Goal: Task Accomplishment & Management: Use online tool/utility

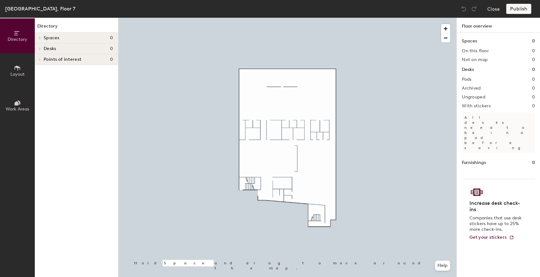
click at [20, 72] on span "Layout" at bounding box center [17, 74] width 14 height 5
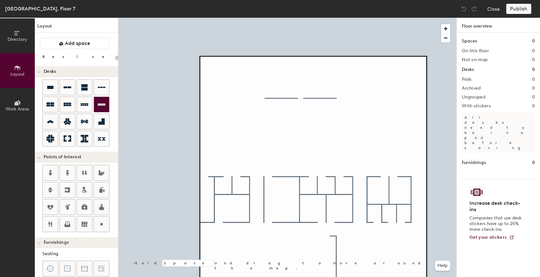
click at [100, 106] on icon at bounding box center [102, 105] width 8 height 8
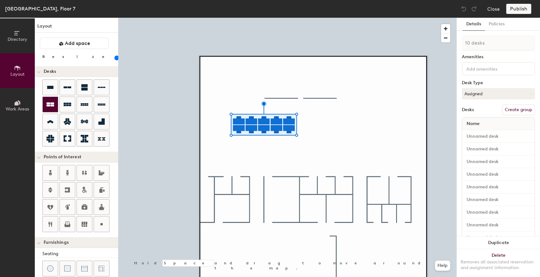
click at [48, 106] on icon at bounding box center [51, 105] width 8 height 8
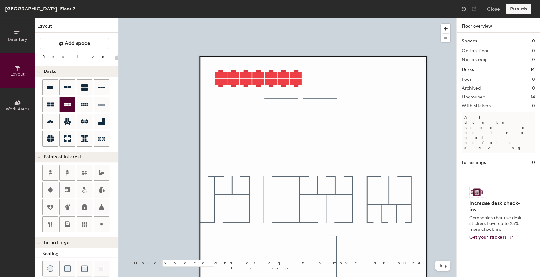
click at [67, 106] on icon at bounding box center [68, 105] width 8 height 8
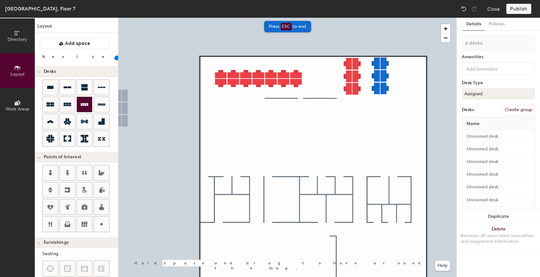
click at [82, 106] on icon at bounding box center [85, 105] width 8 height 8
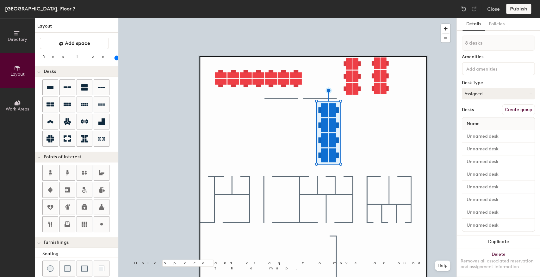
click at [115, 56] on input "range" at bounding box center [115, 57] width 0 height 5
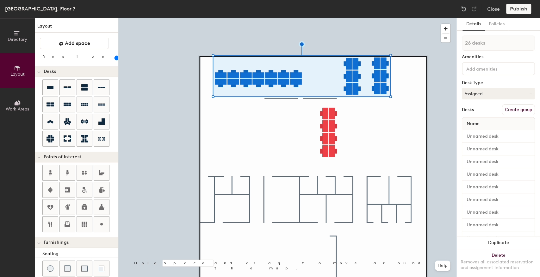
click at [115, 58] on input "range" at bounding box center [115, 57] width 0 height 5
click at [115, 57] on input "range" at bounding box center [115, 57] width 0 height 5
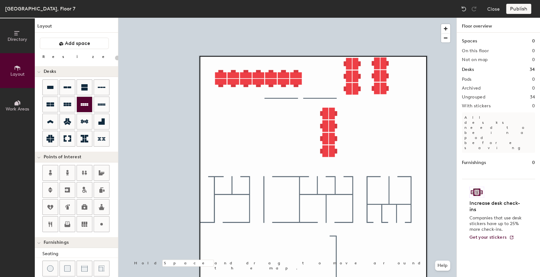
click at [85, 103] on icon at bounding box center [85, 104] width 8 height 3
type input "100"
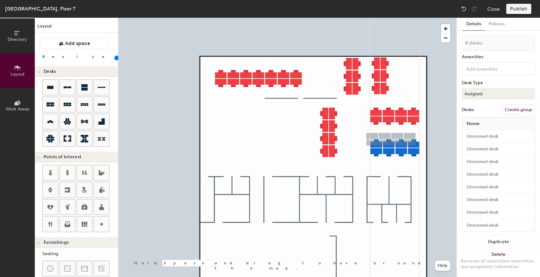
type input "1 desk"
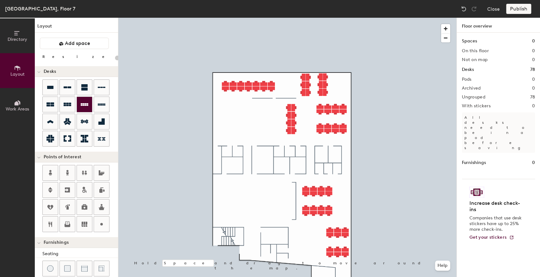
click at [87, 101] on icon at bounding box center [85, 105] width 8 height 8
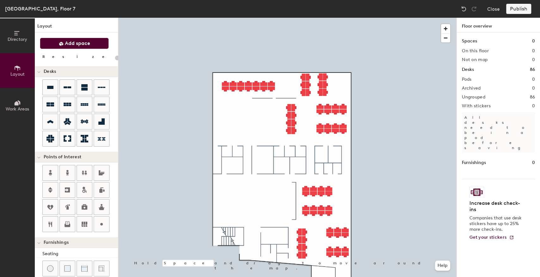
click at [78, 44] on span "Add space" at bounding box center [77, 43] width 25 height 6
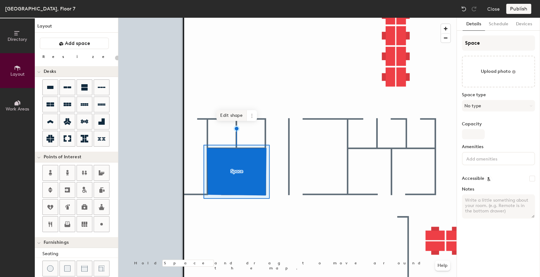
click at [228, 112] on span "Edit shape" at bounding box center [231, 115] width 30 height 11
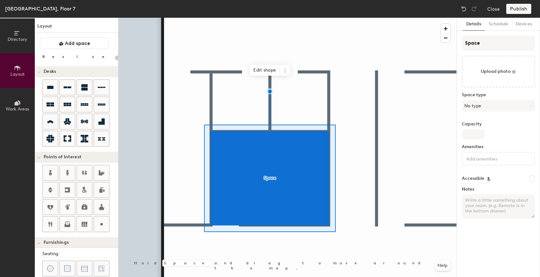
type input "20"
click at [434, 48] on div "Directory Layout Work Areas Layout Add space Resize Desks Points of Interest Fu…" at bounding box center [270, 147] width 540 height 259
type input "Vi"
type input "20"
type input "Victor"
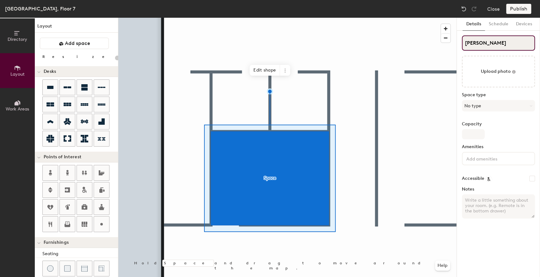
type input "20"
type input "Victori"
type input "20"
type input "Victoria"
type input "20"
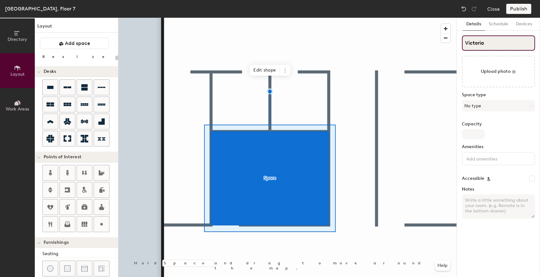
type input "Victoria"
type input "20"
type input "Victoria Par"
type input "20"
type input "Victoria Park"
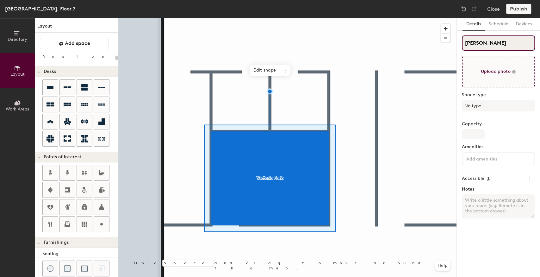
type input "20"
type input "Victoria Park"
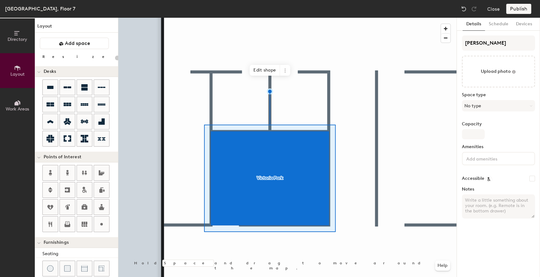
drag, startPoint x: 83, startPoint y: 40, endPoint x: 96, endPoint y: 51, distance: 16.4
click at [83, 40] on span "Add space" at bounding box center [77, 43] width 25 height 6
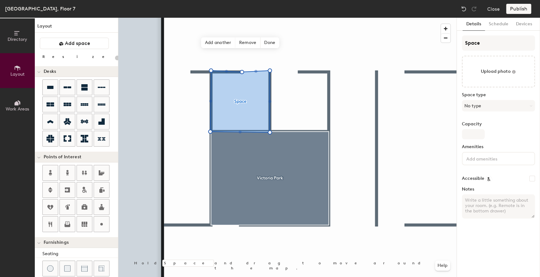
type input "20"
click at [444, 43] on div "Directory Layout Work Areas Layout Add space Resize Desks Points of Interest Fu…" at bounding box center [270, 147] width 540 height 259
type input "H"
type input "20"
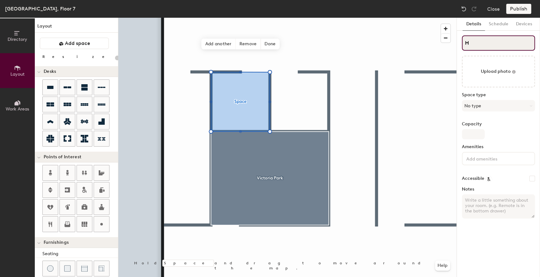
type input "Ha"
type input "20"
type input "Hamp"
type input "20"
type input "Hamps"
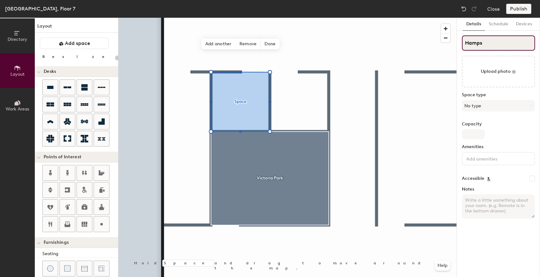
type input "20"
type input "Hampst"
type input "20"
type input "Hampstead"
type input "20"
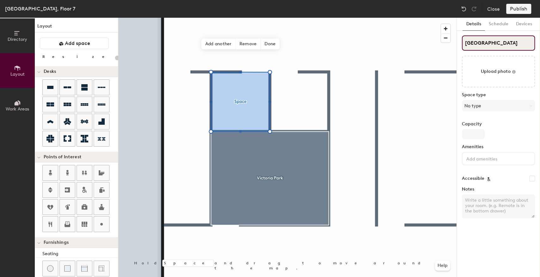
type input "Hampstead"
type input "20"
type input "Hampstead H"
type input "20"
type input "Hampstead Hea"
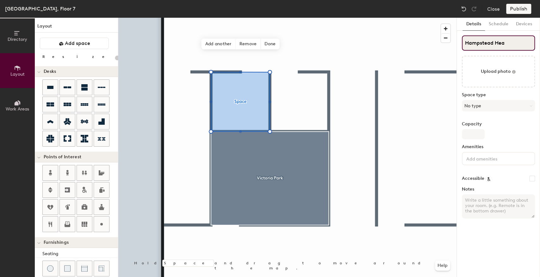
type input "20"
type input "Hampstead Heath"
type input "20"
type input "Hampstead Heath"
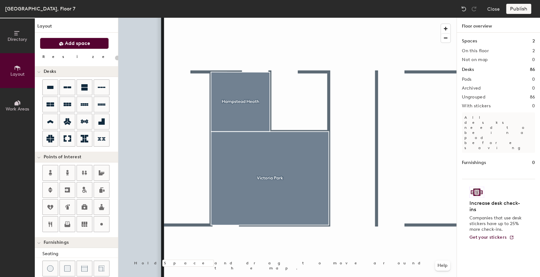
click at [69, 48] on button "Add space" at bounding box center [74, 43] width 69 height 11
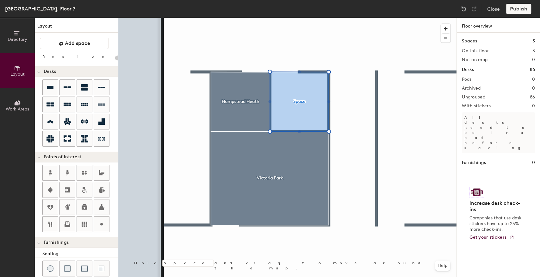
click at [305, 18] on div at bounding box center [287, 18] width 338 height 0
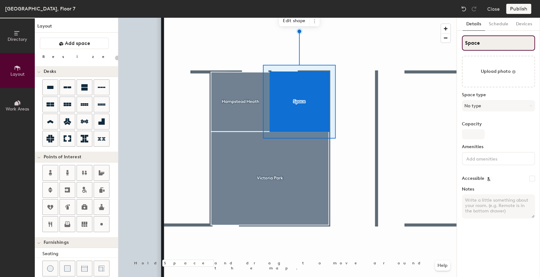
type input "20"
click at [425, 53] on div "Directory Layout Work Areas Layout Add space Resize Desks Points of Interest Fu…" at bounding box center [270, 147] width 540 height 259
type input "L"
type input "20"
type input "Lo"
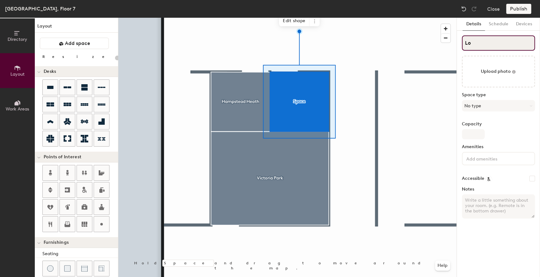
type input "20"
type input "London"
type input "20"
type input "London F"
type input "20"
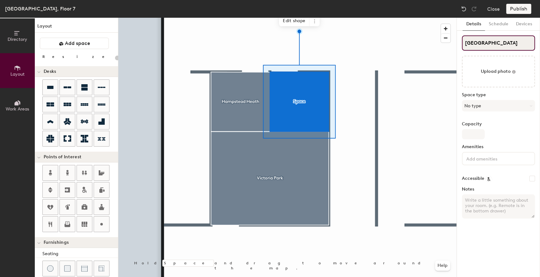
type input "London Fields"
type input "20"
type input "London Fields"
drag, startPoint x: 482, startPoint y: 45, endPoint x: 391, endPoint y: 16, distance: 95.5
click at [346, 18] on div at bounding box center [287, 18] width 338 height 0
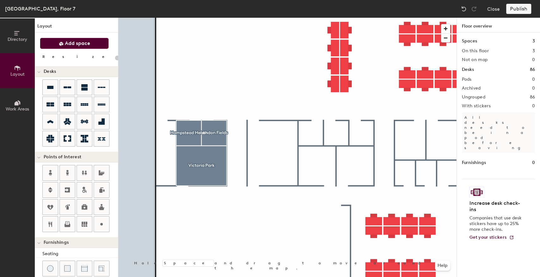
click at [66, 46] on span "Add space" at bounding box center [77, 43] width 25 height 6
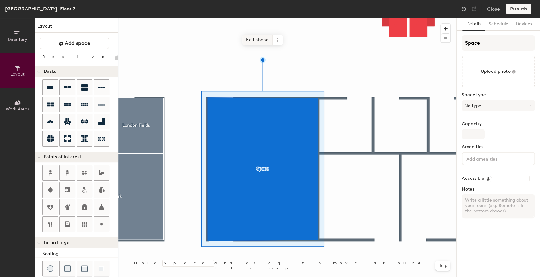
click at [251, 43] on span "Edit shape" at bounding box center [257, 39] width 30 height 11
type input "20"
click at [250, 38] on span "Edit shape" at bounding box center [257, 40] width 30 height 11
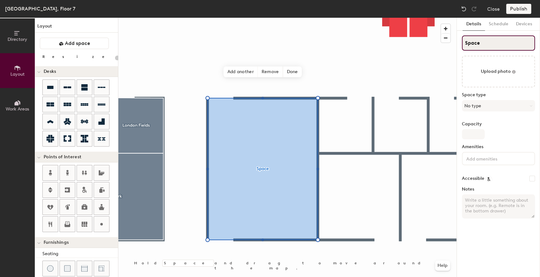
click at [435, 50] on div "Directory Layout Work Areas Layout Add space Resize Desks Points of Interest Fu…" at bounding box center [270, 147] width 540 height 259
type input "S"
type input "20"
type input "St."
type input "20"
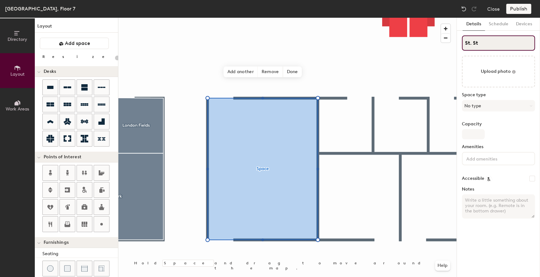
type input "St. Ste"
type input "20"
type input "St. Step"
type input "20"
type input "St. Stephe"
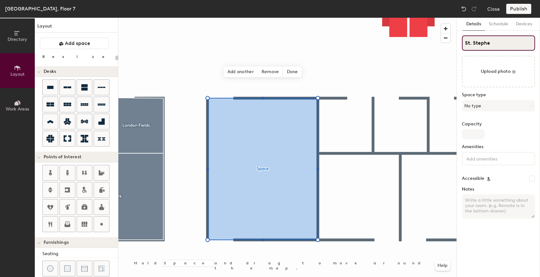
type input "20"
type input "St. Stephen"
type input "20"
type input "St. Stephen's"
type input "20"
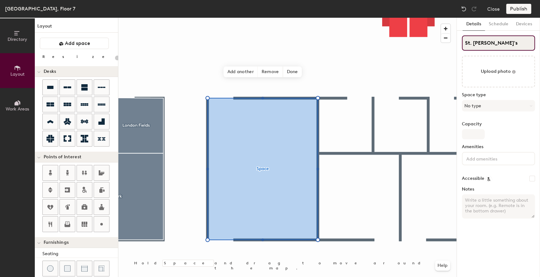
type input "St. Stephen's G"
type input "20"
type input "St. Stephen's Gre"
type input "20"
type input "St. Stephen's Gree"
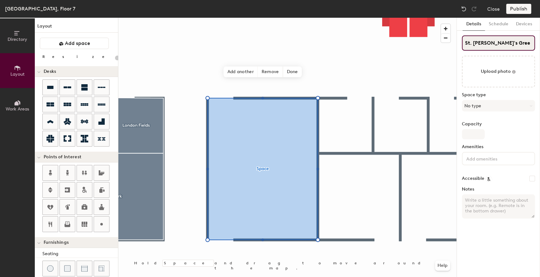
type input "20"
type input "St. Stephen's Green"
type input "20"
type input "St. Stephen's Green"
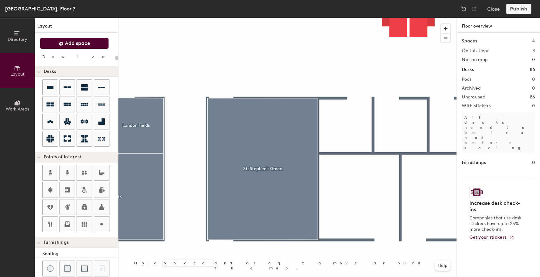
drag, startPoint x: 72, startPoint y: 45, endPoint x: 78, endPoint y: 47, distance: 6.2
click at [72, 45] on span "Add space" at bounding box center [77, 43] width 25 height 6
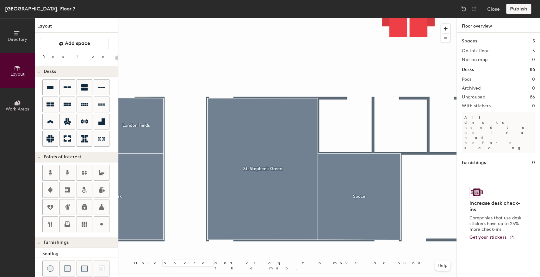
click at [391, 18] on div at bounding box center [287, 18] width 338 height 0
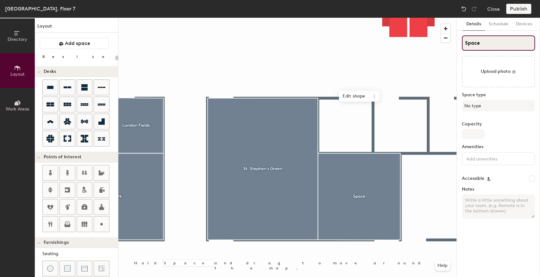
click at [446, 43] on div "Directory Layout Work Areas Layout Add space Resize Desks Points of Interest Fu…" at bounding box center [270, 147] width 540 height 259
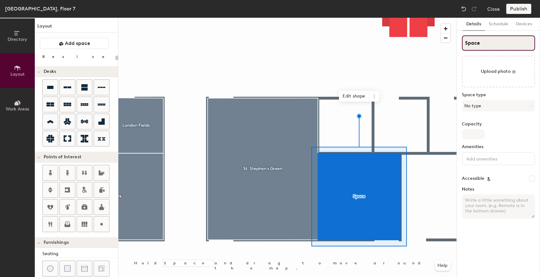
type input "20"
type input "P"
type input "20"
type input "Ph"
type input "20"
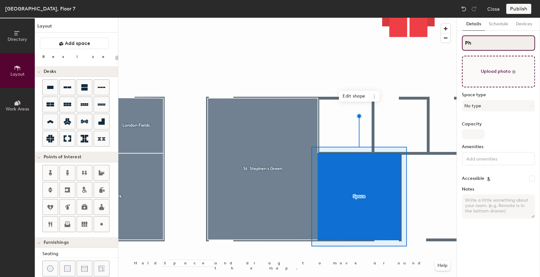
type input "Pho"
type input "20"
type input "Phoe"
type input "20"
type input "Phoenix"
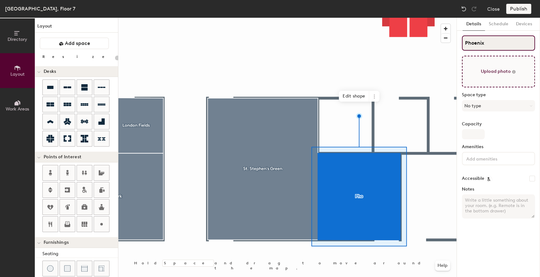
type input "20"
type input "Phoenix"
type input "20"
type input "Phoenix Par"
type input "20"
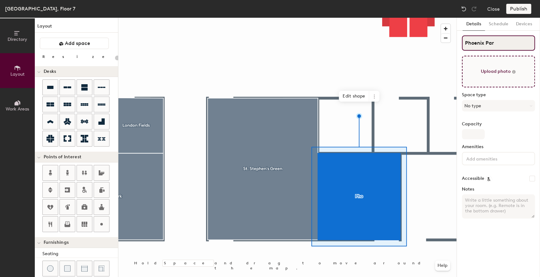
type input "Phoenix Park"
type input "20"
type input "Phoenix Park"
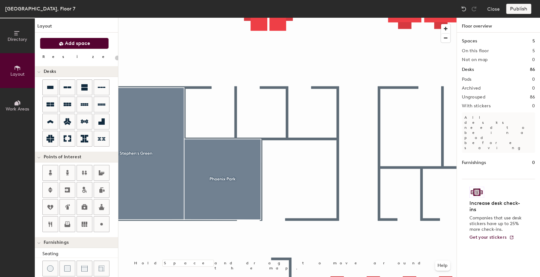
click at [84, 44] on span "Add space" at bounding box center [77, 43] width 25 height 6
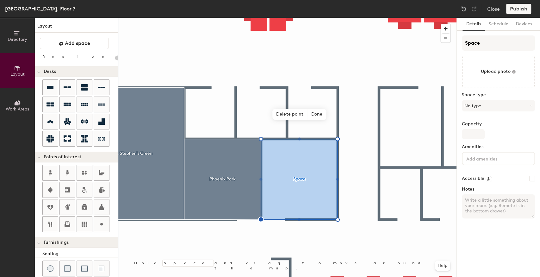
type input "20"
click at [447, 47] on div "Directory Layout Work Areas Layout Add space Resize Desks Points of Interest Fu…" at bounding box center [270, 147] width 540 height 259
type input "Ma"
type input "20"
type input "Mar"
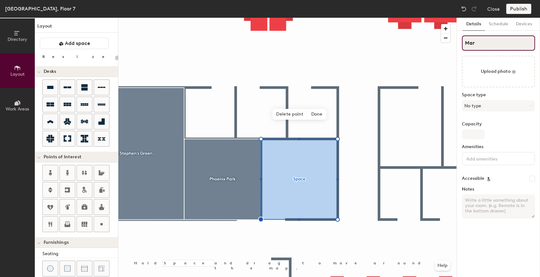
type input "20"
type input "Marlay"
type input "20"
type input "Marlay P"
type input "20"
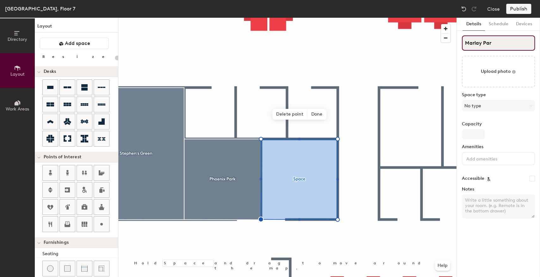
type input "Marlay Park"
type input "20"
type input "Marlay Park"
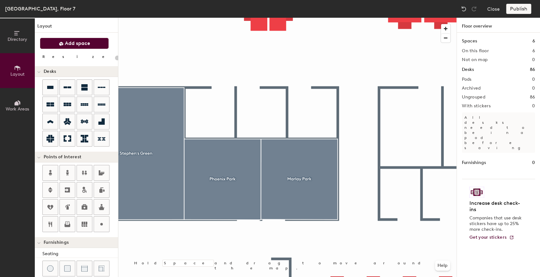
click at [80, 41] on span "Add space" at bounding box center [77, 43] width 25 height 6
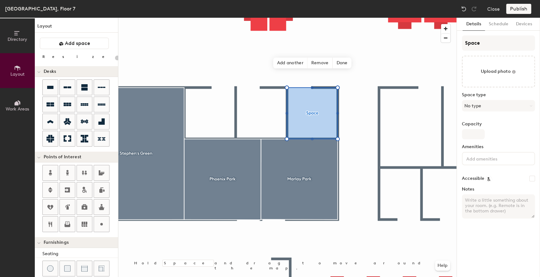
type input "20"
click at [432, 47] on div "Directory Layout Work Areas Layout Add space Resize Desks Points of Interest Fu…" at bounding box center [270, 147] width 540 height 259
type input "F"
type input "20"
type input "Fa"
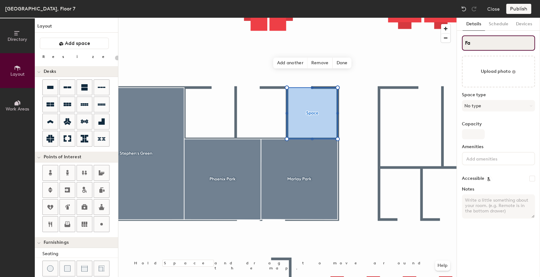
type input "20"
type input "Fair"
type input "20"
type input "Fairvi"
type input "20"
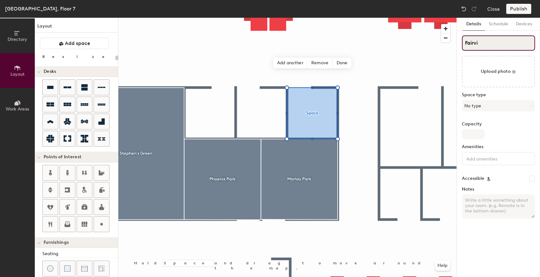
type input "Fairvie"
type input "20"
type input "Fairview"
type input "20"
type input "Fairview"
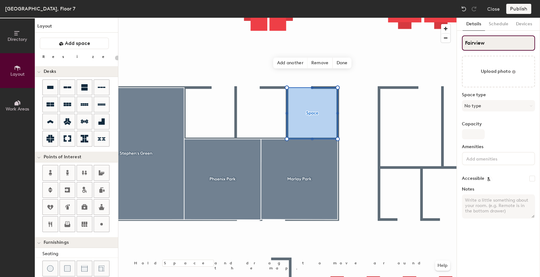
type input "20"
type input "Fairview P"
type input "20"
type input "Fairview Pa"
type input "20"
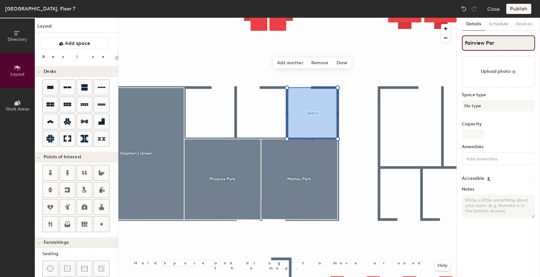
type input "Fairview Park"
type input "20"
type input "Fairview Park"
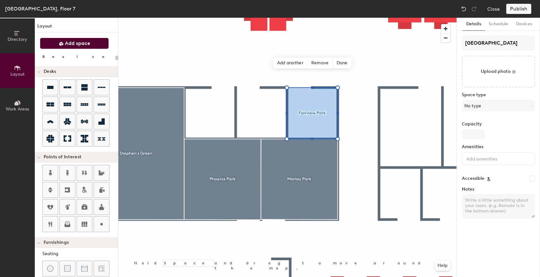
click at [68, 42] on span "Add space" at bounding box center [77, 43] width 25 height 6
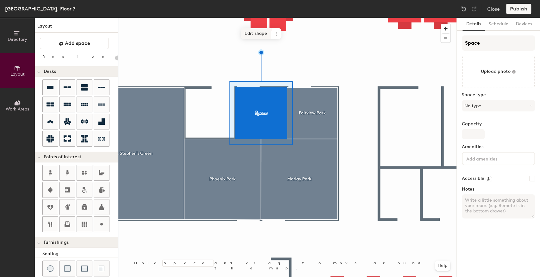
type input "20"
click at [434, 48] on div "Directory Layout Work Areas Layout Add space Resize Desks Points of Interest Fu…" at bounding box center [270, 147] width 540 height 259
type input "T"
type input "20"
type input "Ty"
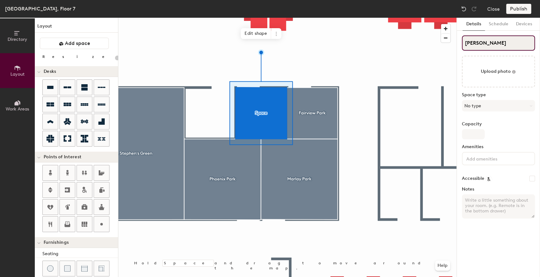
type input "20"
type input "Tymo"
type input "20"
type input "Tymon"
type input "20"
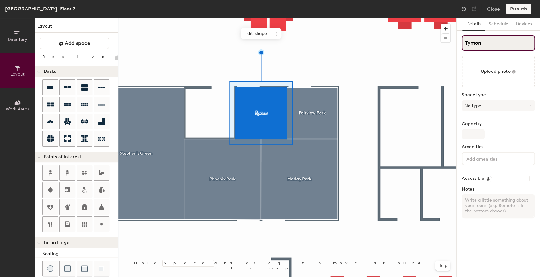
type input "Tymon P"
type input "20"
type input "Tymon Park"
type input "20"
type input "[GEOGRAPHIC_DATA]"
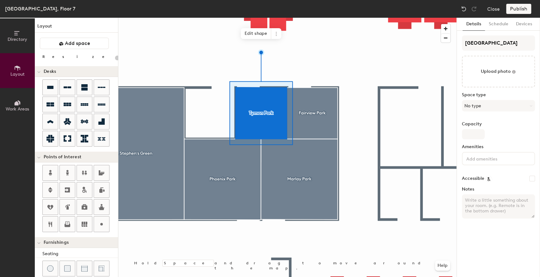
click at [223, 18] on div at bounding box center [287, 18] width 338 height 0
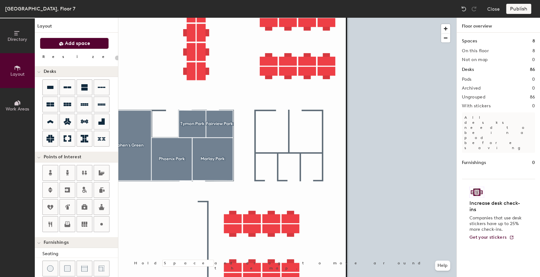
click at [71, 43] on span "Add space" at bounding box center [77, 43] width 25 height 6
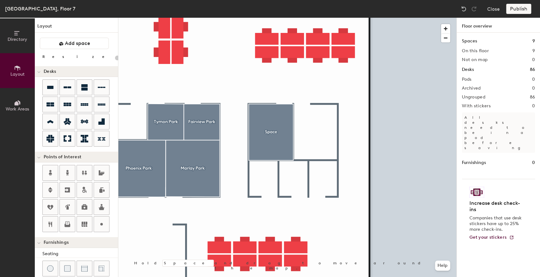
click at [271, 18] on div at bounding box center [287, 18] width 338 height 0
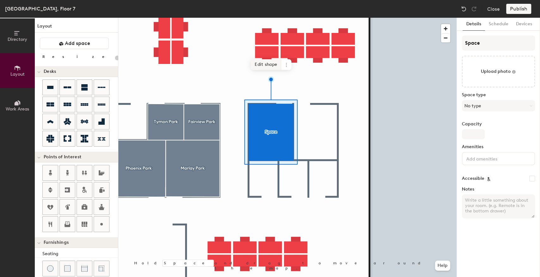
click at [273, 63] on span "Edit shape" at bounding box center [266, 64] width 30 height 11
type input "20"
click at [442, 47] on div "Directory Layout Work Areas Layout Add space Resize Desks Points of Interest Fu…" at bounding box center [270, 147] width 540 height 259
type input "D"
type input "20"
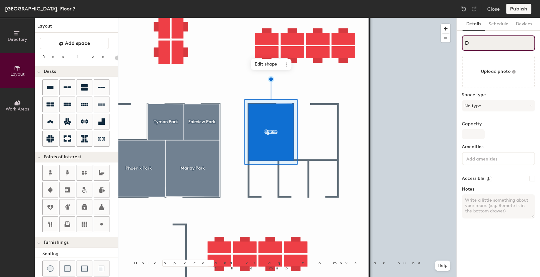
type input "Do"
type input "20"
type input "Dolori"
type input "20"
type input "Dolore"
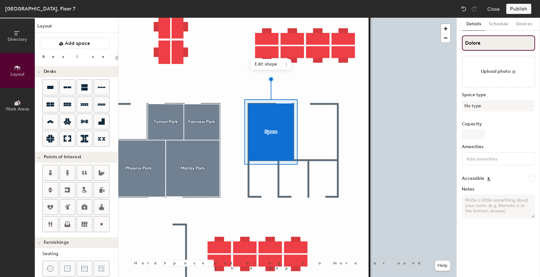
type input "20"
type input "Dolores"
type input "20"
type input "Dolores"
type input "20"
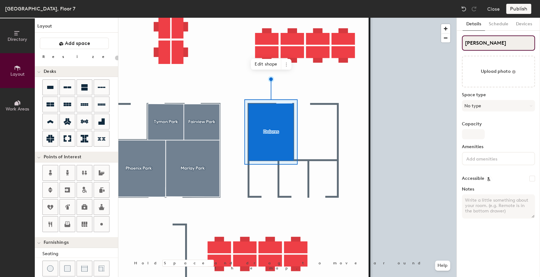
type input "Dolores Pa"
type input "20"
type input "Dolores Park"
type input "20"
type input "Dolores Park"
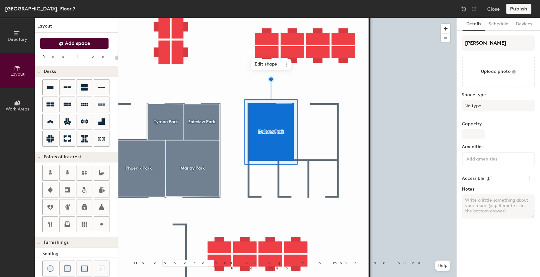
click at [75, 42] on span "Add space" at bounding box center [77, 43] width 25 height 6
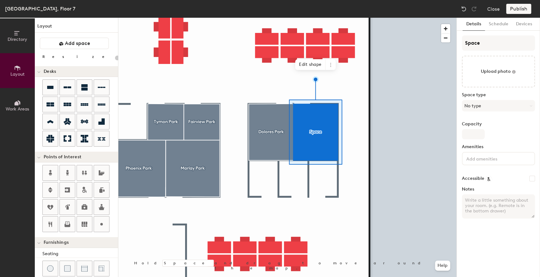
type input "20"
click at [405, 53] on div "Directory Layout Work Areas Layout Add space Resize Desks Points of Interest Fu…" at bounding box center [270, 147] width 540 height 259
type input "G"
type input "20"
type input "Gold"
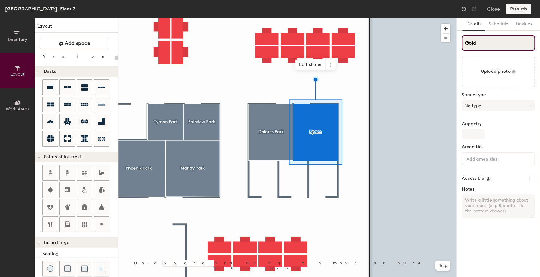
type input "20"
type input "Golde"
type input "20"
type input "Golden"
type input "20"
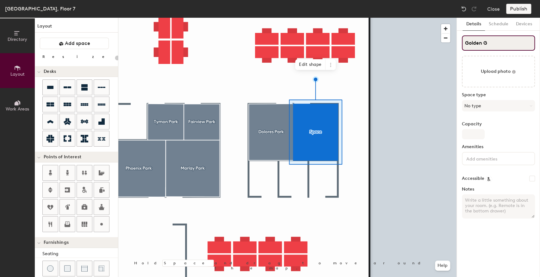
type input "Golden Ga"
type input "20"
type input "Golden Gate"
type input "20"
type input "Golden Gate"
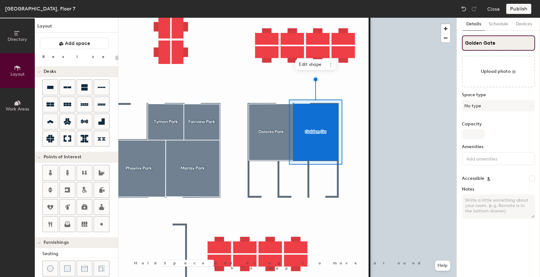
type input "20"
type input "Golden Gate Par"
type input "20"
type input "Golden Gate Park"
type input "20"
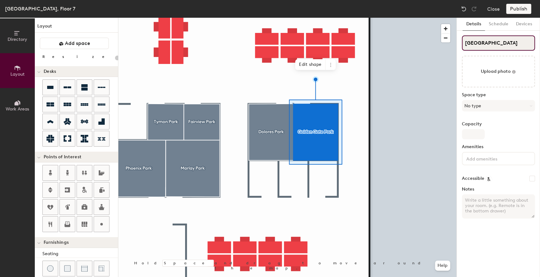
type input "Golden Gate Park"
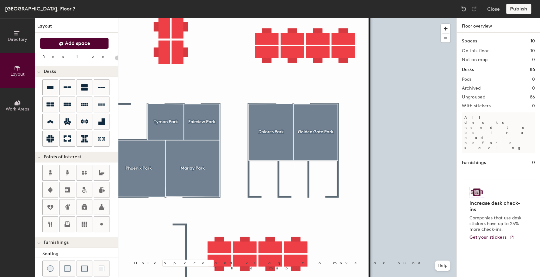
click at [73, 47] on button "Add space" at bounding box center [74, 43] width 69 height 11
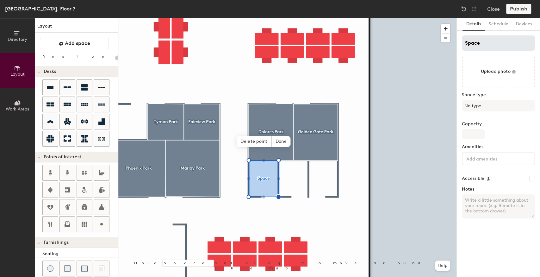
type input "20"
click at [451, 46] on div "Directory Layout Work Areas Layout Add space Resize Desks Points of Interest Fu…" at bounding box center [270, 147] width 540 height 259
type input "W"
type input "20"
type input "Was"
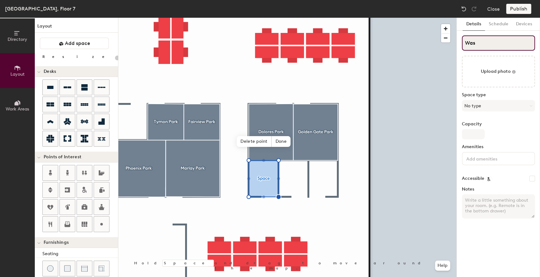
type input "20"
type input "Washingt"
type input "20"
type input "Washington"
type input "20"
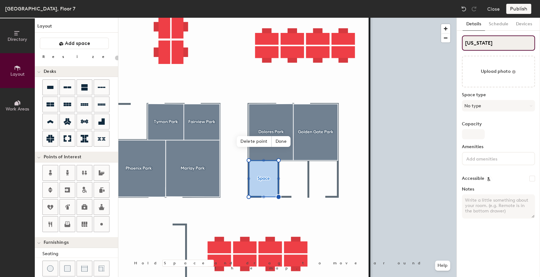
type input "Washington S"
type input "20"
type input "Washington Sq"
type input "20"
type input "Washington Squar"
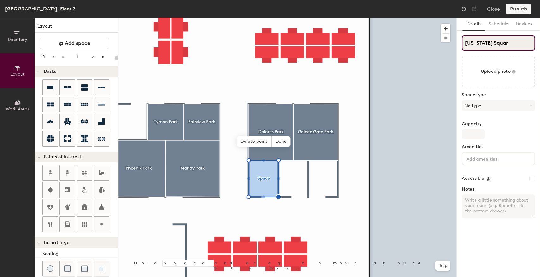
type input "20"
type input "Washington Square"
type input "20"
type input "Washington Square"
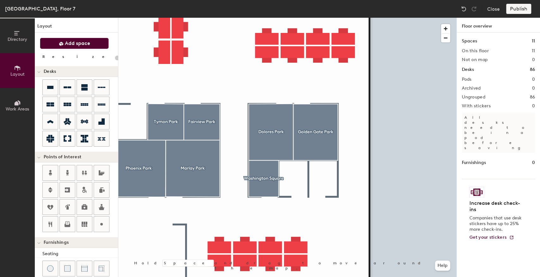
click at [70, 46] on span "Add space" at bounding box center [77, 43] width 25 height 6
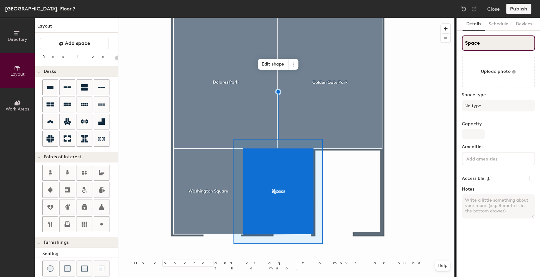
click at [442, 47] on div "Directory Layout Work Areas Layout Add space Resize Desks Points of Interest Fu…" at bounding box center [270, 147] width 540 height 259
type input "20"
type input "A"
type input "20"
type input "Alta"
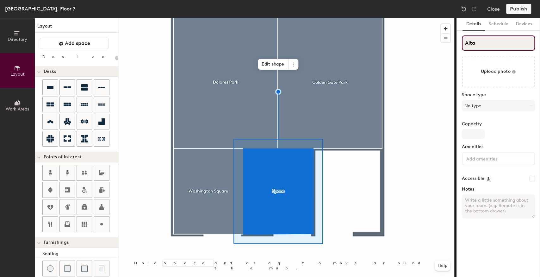
type input "20"
type input "Alta"
type input "20"
type input "Alta P"
type input "20"
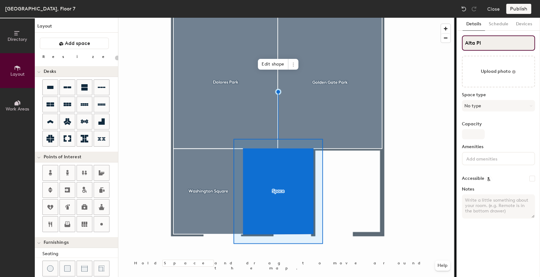
type input "Alta Pla"
type input "20"
type input "Alta Plaz"
type input "20"
type input "Alta Plaza"
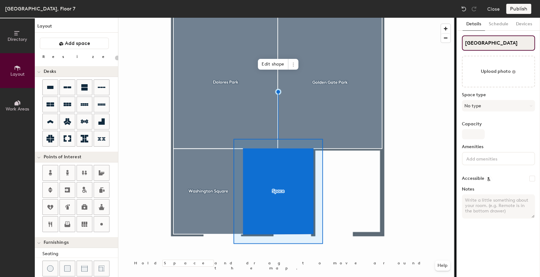
type input "20"
type input "Alta Plaza"
type input "20"
type input "Alta Plaza Pa"
type input "20"
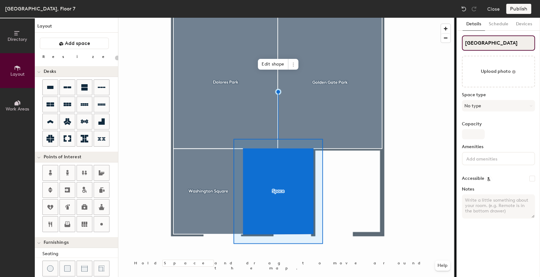
type input "Alta Plaza Park"
type input "20"
type input "Alta Plaza Park"
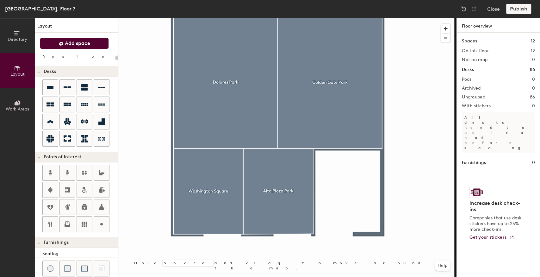
click at [74, 44] on span "Add space" at bounding box center [77, 43] width 25 height 6
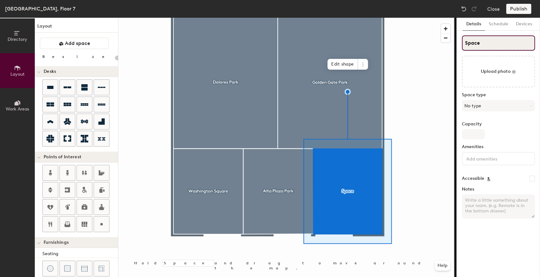
click at [442, 45] on div "Directory Layout Work Areas Layout Add space Resize Desks Points of Interest Fu…" at bounding box center [270, 147] width 540 height 259
type input "20"
type input "V"
type input "20"
type input "V"
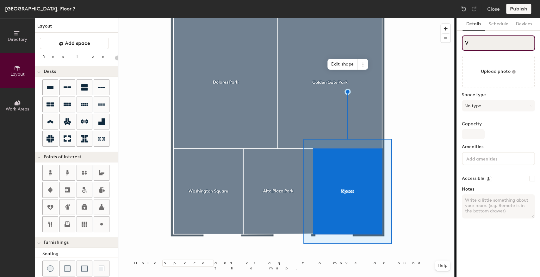
type input "20"
type input "Vc"
type input "20"
type input "V"
type input "20"
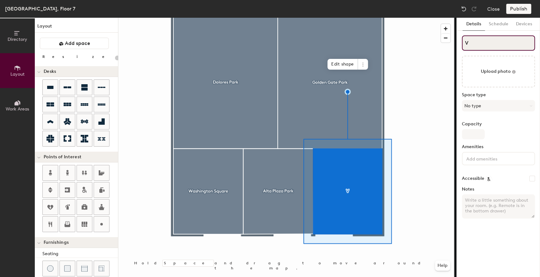
click at [451, 45] on div "Directory Layout Work Areas Layout Add space Resize Desks Points of Interest Fu…" at bounding box center [270, 147] width 540 height 259
type input "C"
type input "20"
type input "Cr"
type input "20"
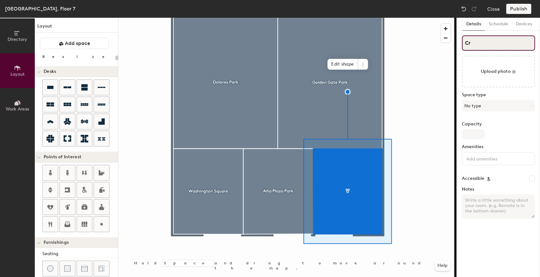
type input "Cri"
type input "20"
type input "Criss"
type input "20"
type input "Crissy"
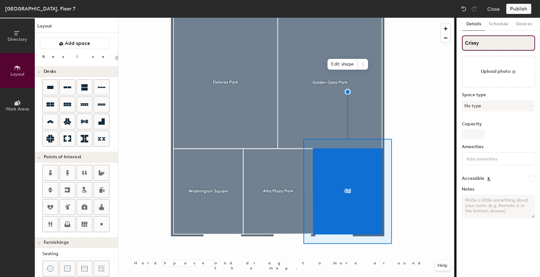
type input "20"
type input "Crissy"
type input "20"
type input "Crissy F"
type input "20"
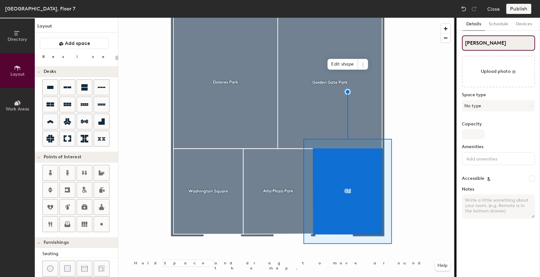
type input "Crissy Field"
type input "20"
type input "Crissy Field"
click at [413, 18] on div at bounding box center [287, 18] width 338 height 0
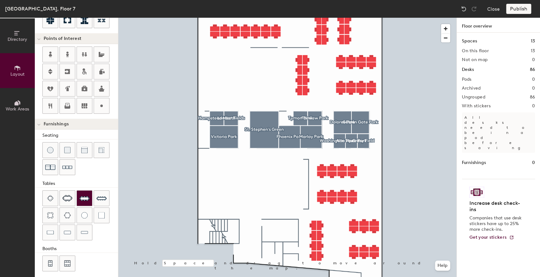
scroll to position [120, 0]
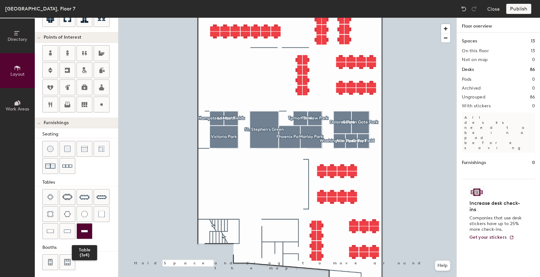
click at [80, 231] on div at bounding box center [84, 230] width 15 height 15
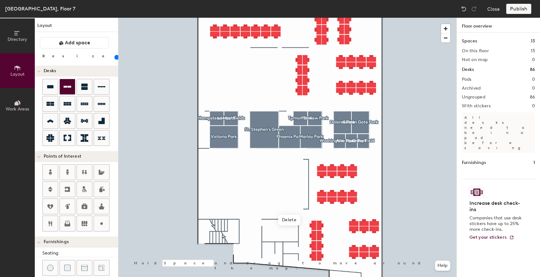
scroll to position [0, 0]
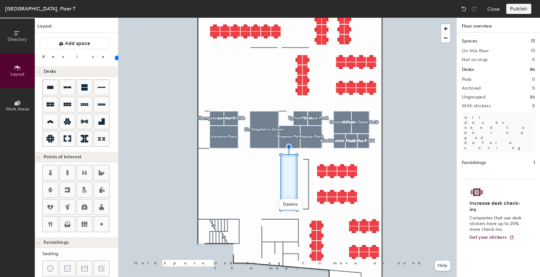
type input "80"
click at [115, 60] on input "range" at bounding box center [115, 57] width 0 height 5
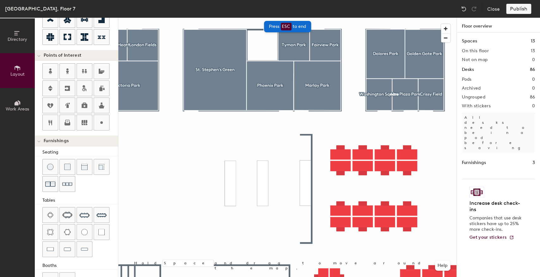
scroll to position [120, 0]
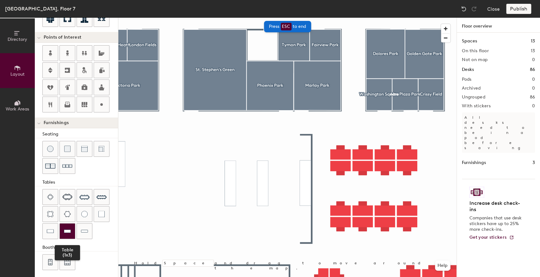
click at [65, 230] on img at bounding box center [67, 231] width 7 height 6
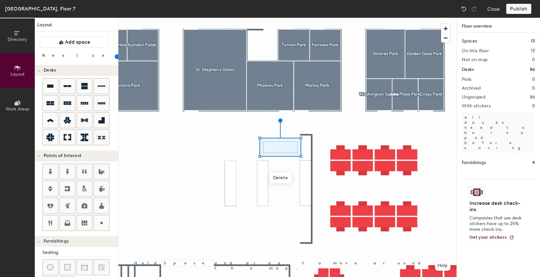
scroll to position [0, 0]
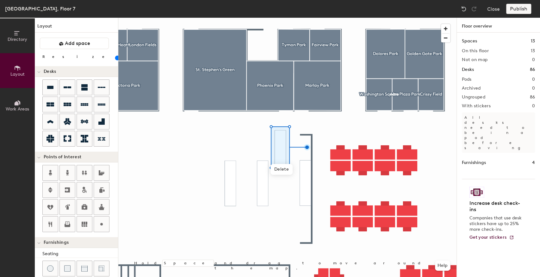
click at [115, 59] on input "range" at bounding box center [115, 57] width 0 height 5
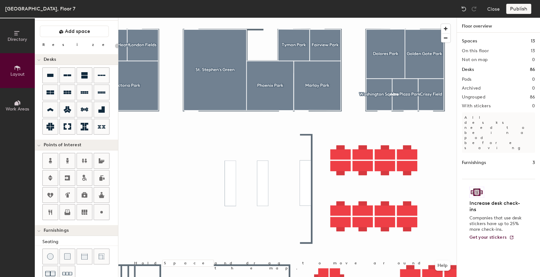
scroll to position [84, 0]
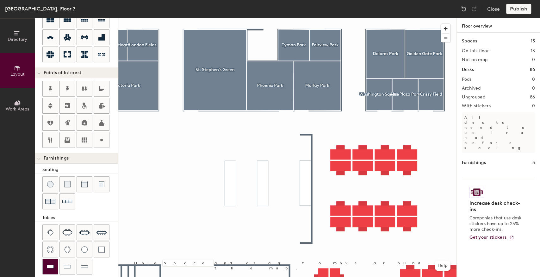
click at [51, 263] on img at bounding box center [50, 266] width 7 height 6
click at [51, 260] on div at bounding box center [50, 266] width 15 height 15
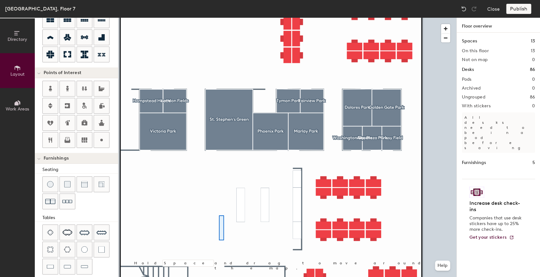
click at [219, 18] on div at bounding box center [287, 18] width 338 height 0
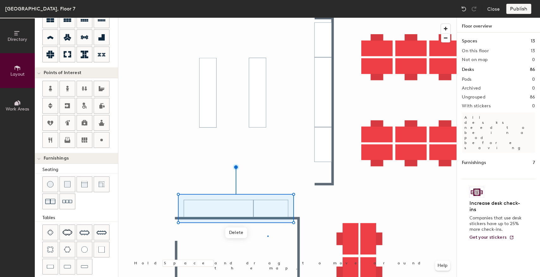
click at [267, 18] on div at bounding box center [287, 18] width 338 height 0
click at [245, 18] on div at bounding box center [287, 18] width 338 height 0
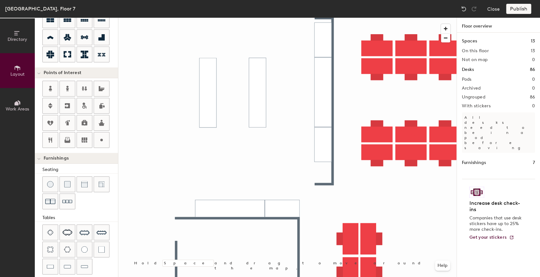
type input "20"
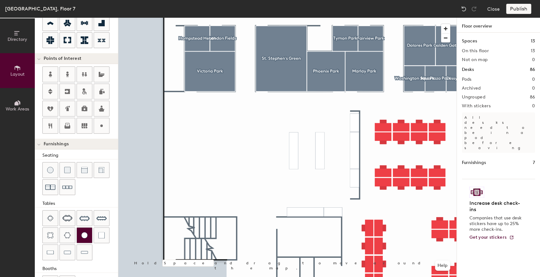
scroll to position [120, 0]
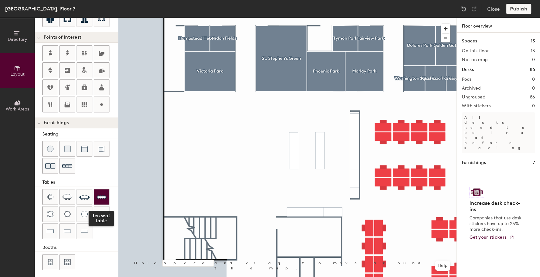
click at [97, 195] on img at bounding box center [102, 197] width 10 height 10
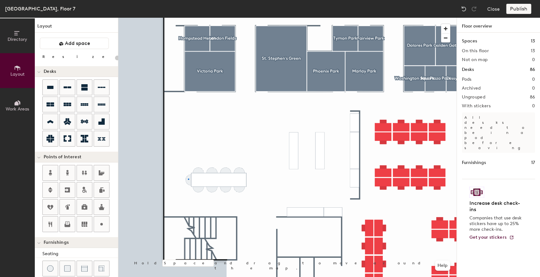
click at [188, 18] on div at bounding box center [287, 18] width 338 height 0
click at [218, 18] on div at bounding box center [287, 18] width 338 height 0
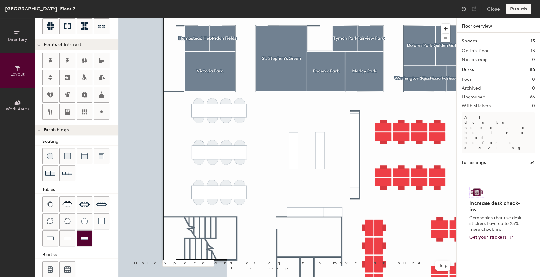
scroll to position [120, 0]
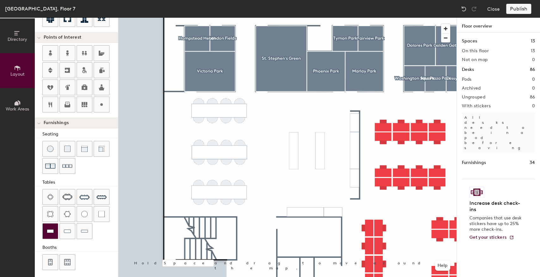
click at [52, 232] on div at bounding box center [50, 230] width 15 height 15
click at [104, 213] on div at bounding box center [101, 213] width 15 height 15
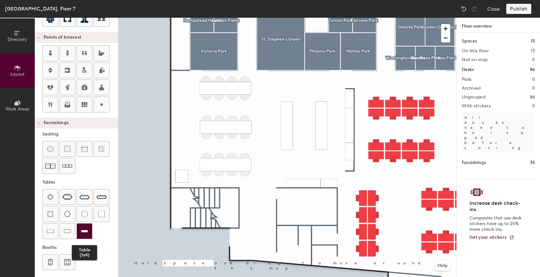
drag, startPoint x: 83, startPoint y: 226, endPoint x: 91, endPoint y: 223, distance: 7.6
click at [83, 228] on img at bounding box center [84, 231] width 7 height 6
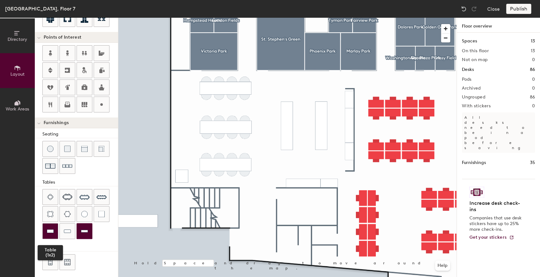
click at [49, 231] on img at bounding box center [50, 231] width 7 height 6
click at [71, 225] on div at bounding box center [67, 230] width 15 height 15
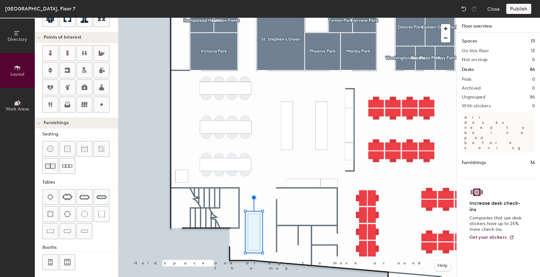
type input "40"
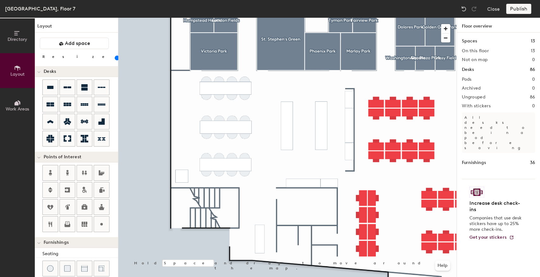
scroll to position [120, 0]
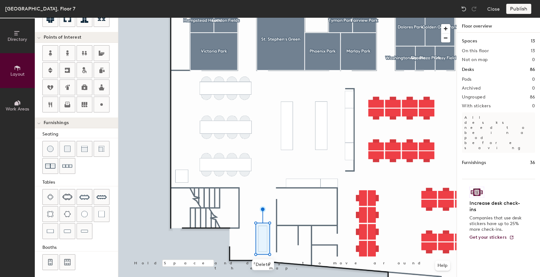
click at [273, 18] on div at bounding box center [287, 18] width 338 height 0
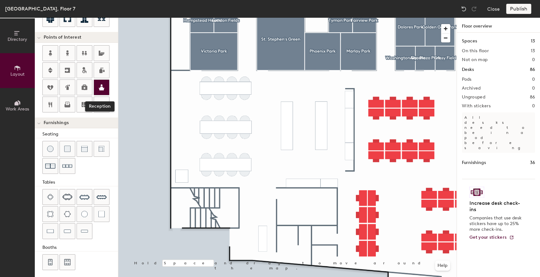
drag, startPoint x: 104, startPoint y: 85, endPoint x: 106, endPoint y: 91, distance: 6.7
click at [104, 85] on icon at bounding box center [102, 88] width 8 height 8
type input "20"
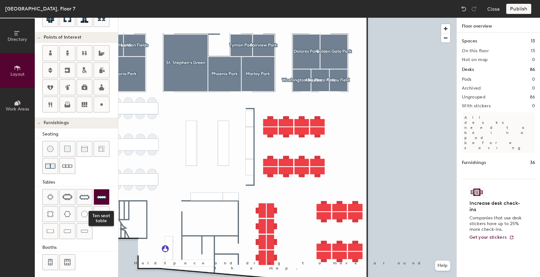
click at [100, 196] on img at bounding box center [102, 197] width 10 height 10
click at [368, 18] on div at bounding box center [287, 18] width 338 height 0
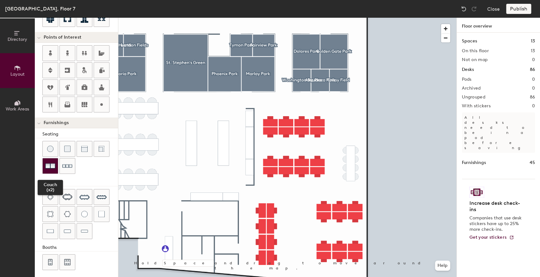
click at [51, 167] on img at bounding box center [50, 166] width 10 height 10
click at [68, 166] on img at bounding box center [67, 166] width 10 height 10
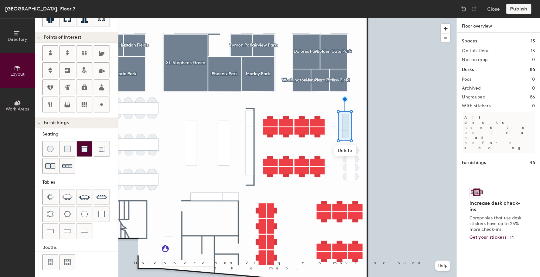
click at [85, 146] on img at bounding box center [84, 149] width 6 height 6
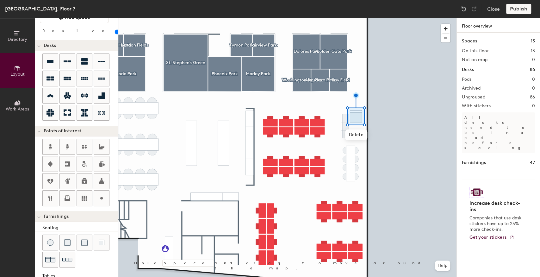
scroll to position [14, 0]
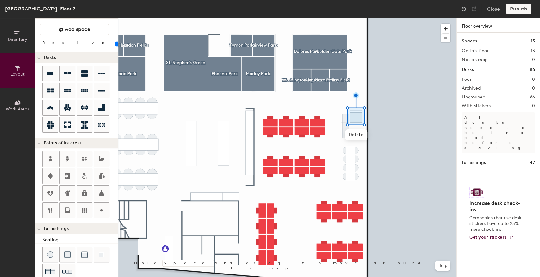
type input "40"
click at [115, 43] on input "range" at bounding box center [115, 43] width 0 height 5
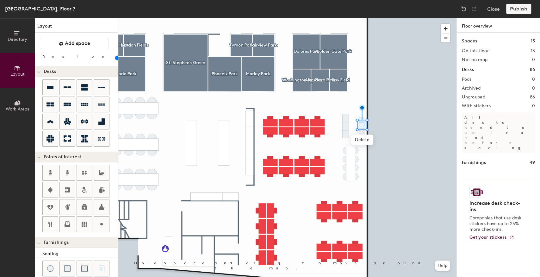
scroll to position [120, 0]
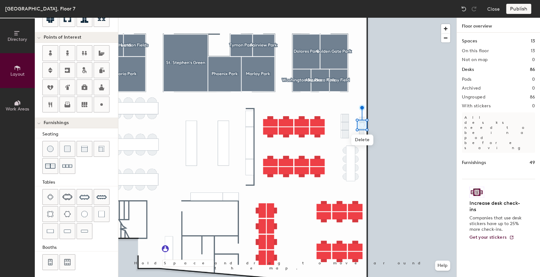
click at [374, 18] on div at bounding box center [287, 18] width 338 height 0
click at [376, 18] on div at bounding box center [287, 18] width 338 height 0
click at [380, 18] on div at bounding box center [287, 18] width 338 height 0
click at [240, 18] on div at bounding box center [287, 18] width 338 height 0
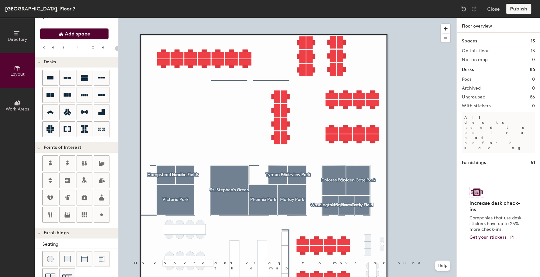
scroll to position [0, 0]
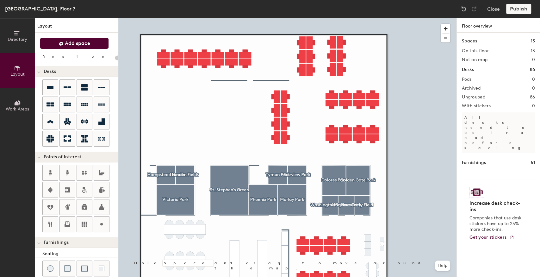
click at [76, 46] on span "Add space" at bounding box center [77, 43] width 25 height 6
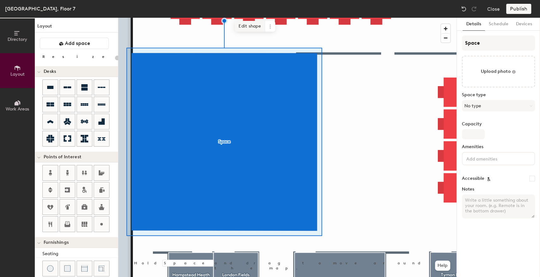
click at [248, 26] on span "Edit shape" at bounding box center [250, 26] width 30 height 11
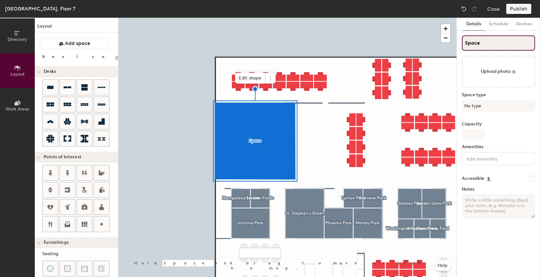
type input "20"
click at [450, 47] on div "Directory Layout Work Areas Layout Add space Resize Desks Points of Interest Fu…" at bounding box center [270, 147] width 540 height 259
type input "Ti"
type input "20"
type input "Tinn"
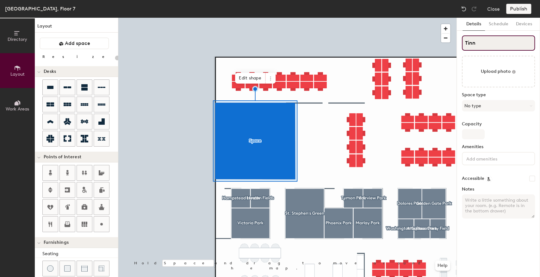
type input "20"
type input "Tinny"
type input "20"
type input "Tinny Car"
type input "20"
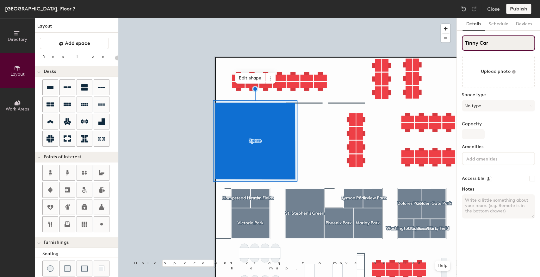
type input "Tinny Cart"
type input "20"
type input "Tinny Cart"
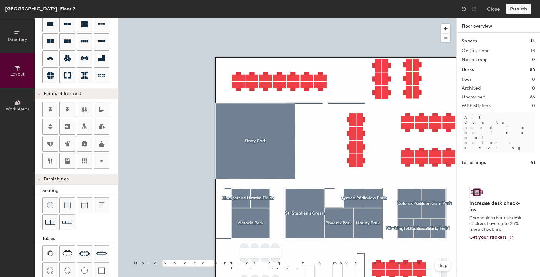
scroll to position [105, 0]
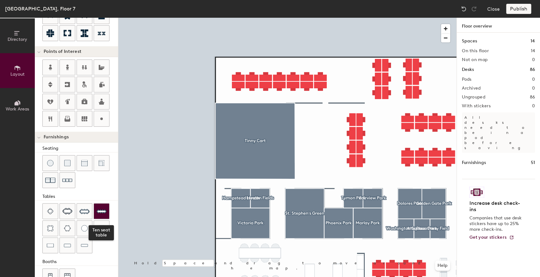
click at [99, 209] on img at bounding box center [102, 211] width 10 height 10
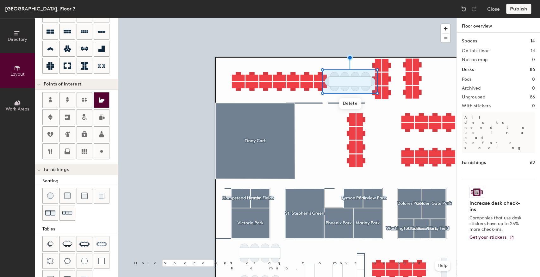
scroll to position [0, 0]
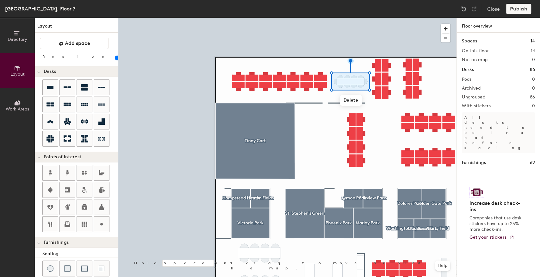
type input "40"
click at [115, 59] on input "range" at bounding box center [115, 57] width 0 height 5
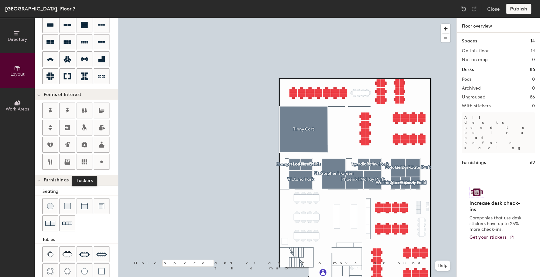
scroll to position [63, 0]
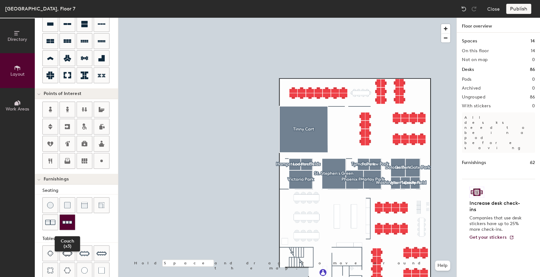
click at [64, 223] on img at bounding box center [67, 222] width 10 height 10
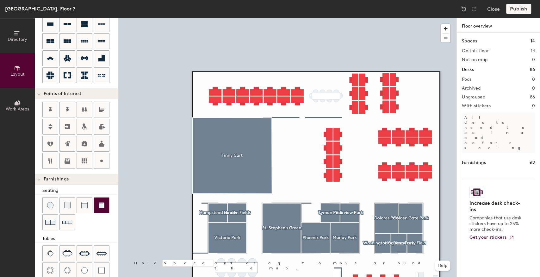
click at [99, 202] on img at bounding box center [101, 205] width 6 height 6
click at [457, 79] on div "Directory Layout Work Areas Layout Add space Resize Desks Points of Interest Fu…" at bounding box center [270, 147] width 540 height 259
click at [51, 220] on img at bounding box center [50, 222] width 10 height 10
click at [50, 223] on img at bounding box center [50, 222] width 10 height 10
click at [456, 93] on div "Directory Layout Work Areas Layout Add space Resize Desks Points of Interest Fu…" at bounding box center [270, 147] width 540 height 259
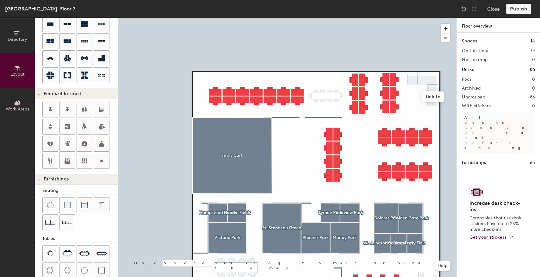
click at [446, 18] on div at bounding box center [287, 18] width 338 height 0
click at [88, 270] on div at bounding box center [84, 270] width 15 height 15
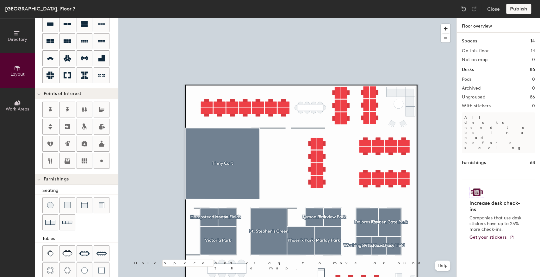
type input "20"
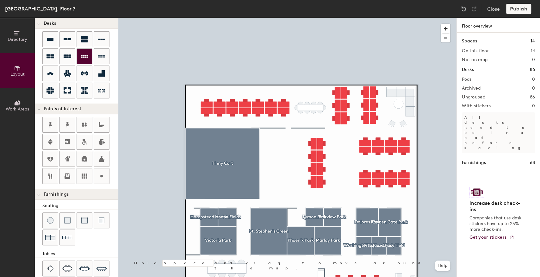
scroll to position [0, 0]
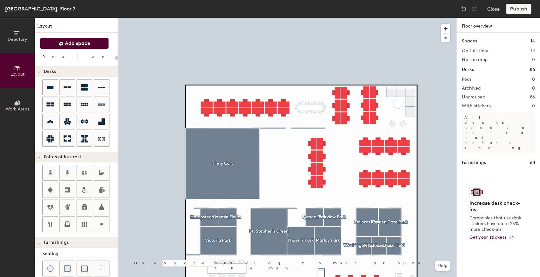
click at [79, 43] on span "Add space" at bounding box center [77, 43] width 25 height 6
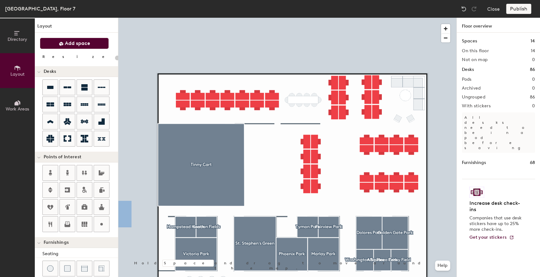
scroll to position [120, 0]
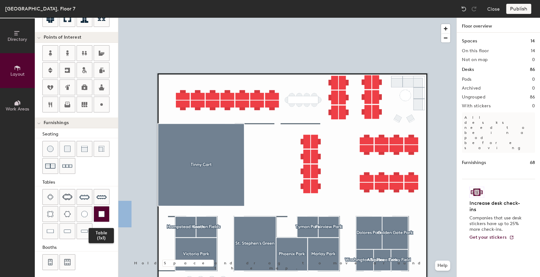
click at [103, 212] on img at bounding box center [101, 214] width 6 height 6
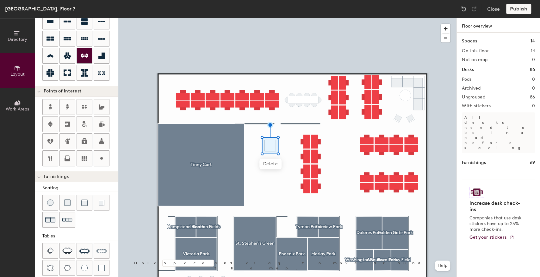
scroll to position [56, 0]
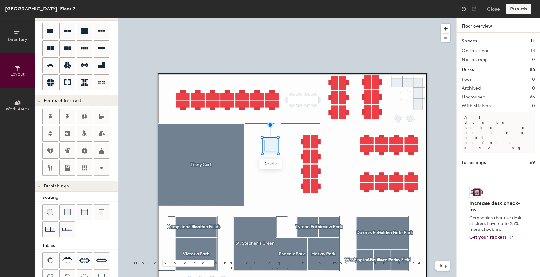
click at [261, 18] on div at bounding box center [287, 18] width 338 height 0
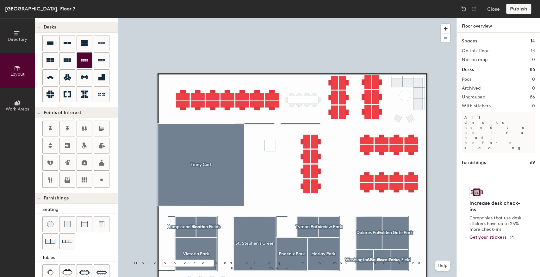
scroll to position [0, 0]
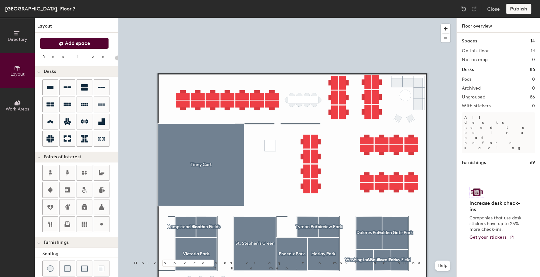
click at [75, 47] on button "Add space" at bounding box center [74, 43] width 69 height 11
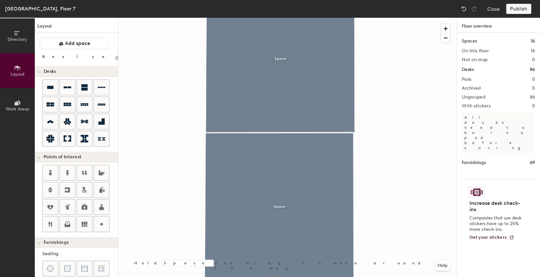
click at [296, 18] on div at bounding box center [287, 18] width 338 height 0
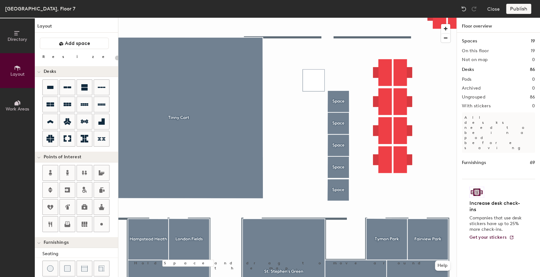
type input "20"
click at [17, 41] on span "Directory" at bounding box center [18, 39] width 20 height 5
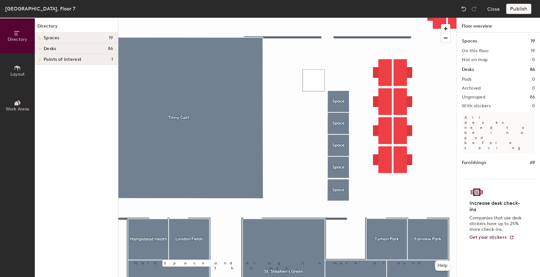
click at [78, 36] on h4 "Spaces 19" at bounding box center [78, 37] width 69 height 5
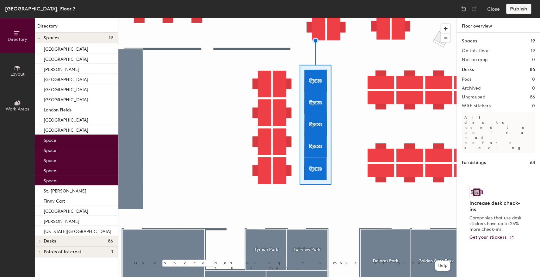
click at [16, 63] on button "Layout" at bounding box center [17, 70] width 35 height 35
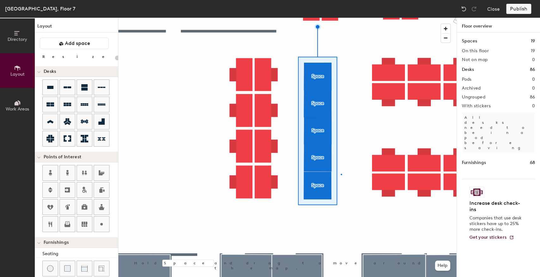
click at [341, 18] on div at bounding box center [287, 18] width 338 height 0
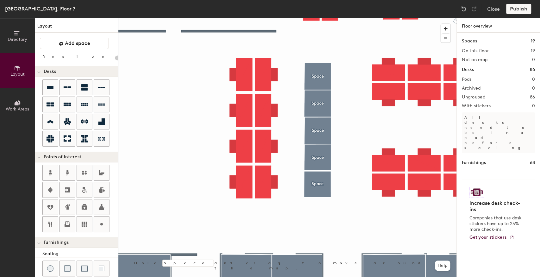
click at [322, 18] on div at bounding box center [287, 18] width 338 height 0
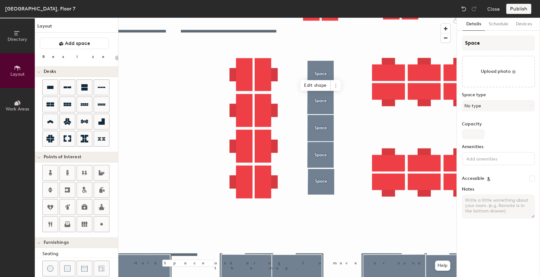
click at [342, 18] on div at bounding box center [287, 18] width 338 height 0
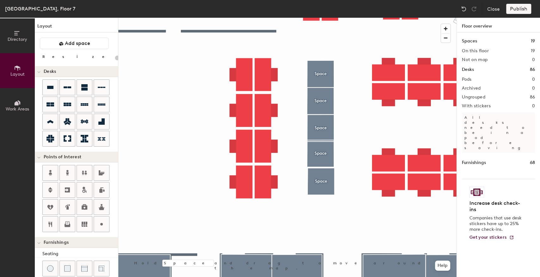
drag, startPoint x: 462, startPoint y: 6, endPoint x: 454, endPoint y: 11, distance: 9.0
click at [462, 6] on img at bounding box center [464, 9] width 6 height 6
click at [461, 7] on img at bounding box center [464, 9] width 6 height 6
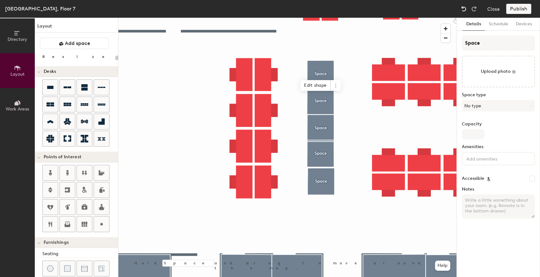
click at [461, 7] on img at bounding box center [464, 9] width 6 height 6
click at [464, 9] on img at bounding box center [464, 9] width 6 height 6
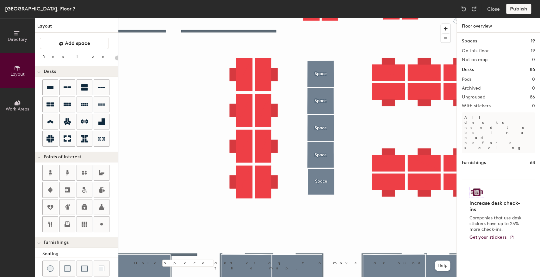
click at [320, 18] on div at bounding box center [287, 18] width 338 height 0
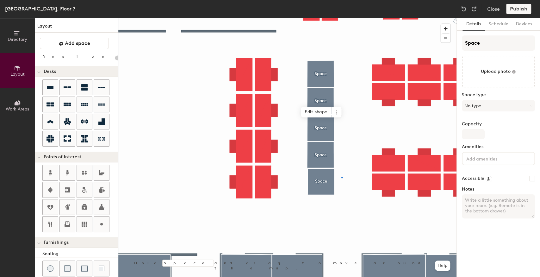
click at [342, 18] on div at bounding box center [287, 18] width 338 height 0
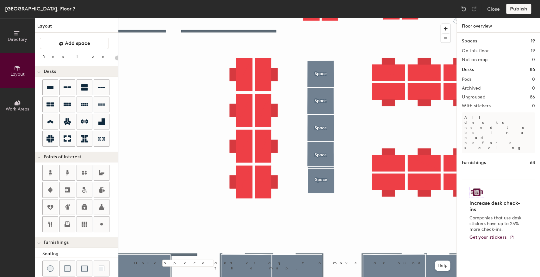
drag, startPoint x: 465, startPoint y: 54, endPoint x: 466, endPoint y: 46, distance: 8.9
drag, startPoint x: 466, startPoint y: 46, endPoint x: 466, endPoint y: 8, distance: 37.7
click at [466, 8] on img at bounding box center [464, 9] width 6 height 6
click at [341, 18] on div at bounding box center [287, 18] width 338 height 0
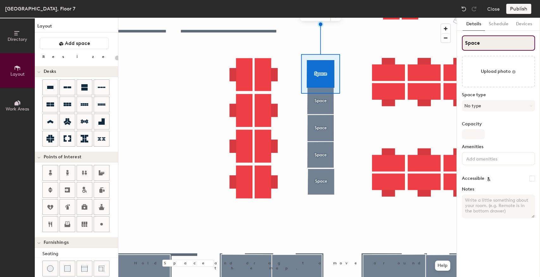
click at [442, 45] on div "Directory Layout Work Areas Layout Add space Resize Desks Points of Interest Fu…" at bounding box center [270, 147] width 540 height 259
type input "20"
type input "B"
type input "20"
type input "Be"
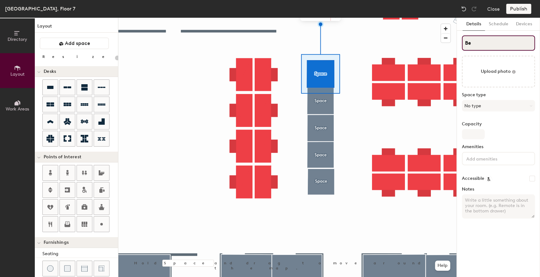
type input "20"
type input "Bev"
type input "20"
type input "Beve"
type input "20"
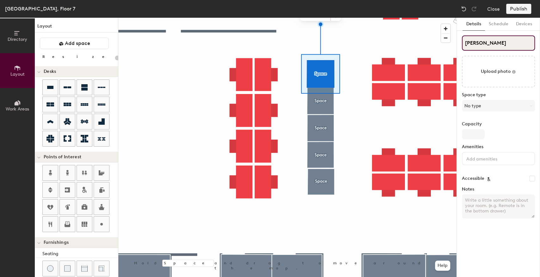
type input "Beverl"
type input "20"
type input "Beverly"
type input "20"
type input "Beverly"
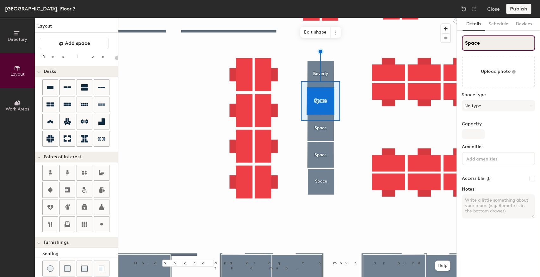
type input "20"
click at [455, 43] on div "Directory Layout Work Areas Layout Add space Resize Desks Points of Interest Fu…" at bounding box center [270, 147] width 540 height 259
type input "B"
type input "20"
type input "Buck"
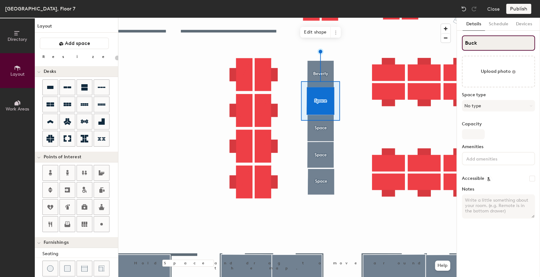
type input "20"
type input "Bucktown"
type input "20"
type input "Bucktown"
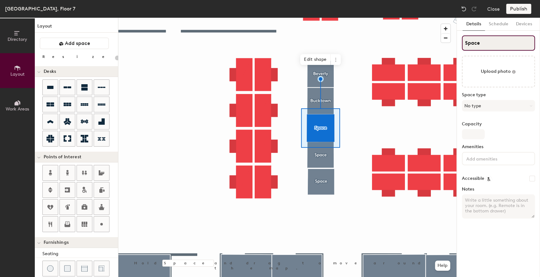
click at [455, 45] on div "Directory Layout Work Areas Layout Add space Resize Desks Points of Interest Fu…" at bounding box center [270, 147] width 540 height 259
type input "20"
type input "E"
type input "20"
type input "Engle"
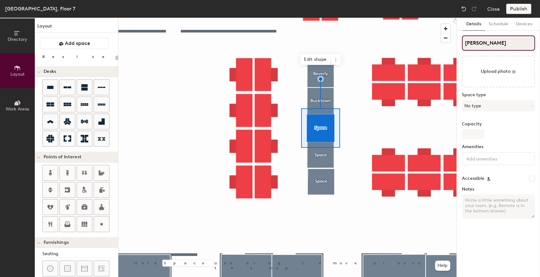
type input "20"
type input "Englew"
type input "20"
type input "Englewood"
type input "20"
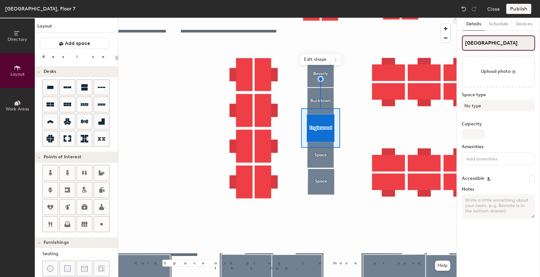
type input "Englewood"
drag, startPoint x: 490, startPoint y: 39, endPoint x: 461, endPoint y: 42, distance: 28.6
click at [461, 42] on div "Details Schedule Devices Space Upload photo Space type No type Capacity Ameniti…" at bounding box center [498, 147] width 83 height 259
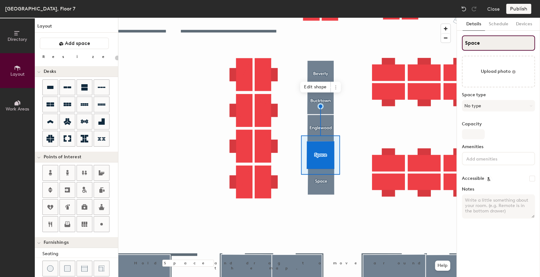
type input "20"
type input "He"
type input "20"
type input "Her"
type input "20"
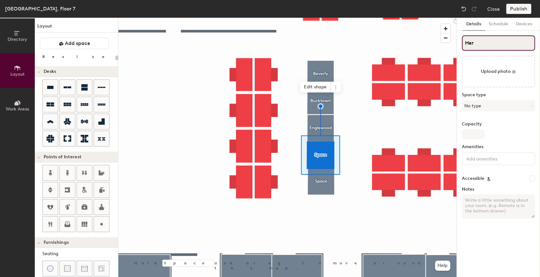
type input "Herm"
type input "20"
type input "Hermo"
type input "20"
type input "Hermos"
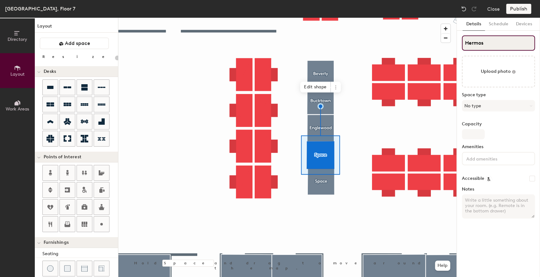
type input "20"
type input "Hermosa"
type input "20"
type input "Hermosa"
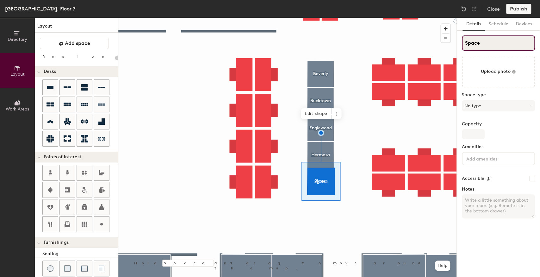
click at [444, 46] on div "Directory Layout Work Areas Layout Add space Resize Desks Points of Interest Fu…" at bounding box center [270, 147] width 540 height 259
type input "20"
type input "K"
type input "20"
type input "Ke"
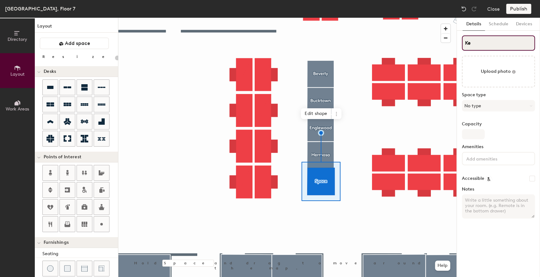
type input "20"
type input "Ken"
type input "20"
type input "Kenwood"
type input "20"
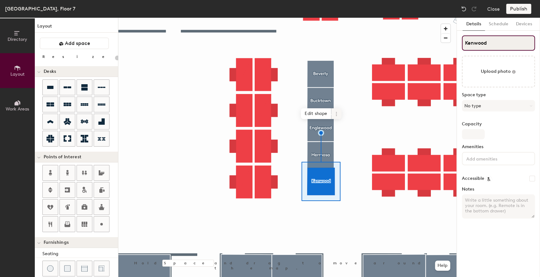
type input "Kenwood"
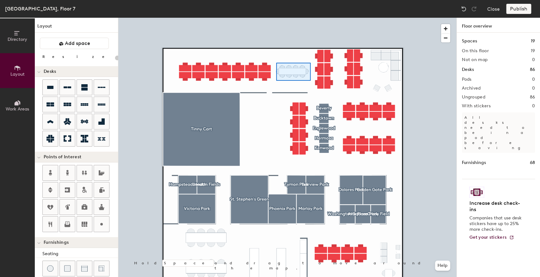
type input "40"
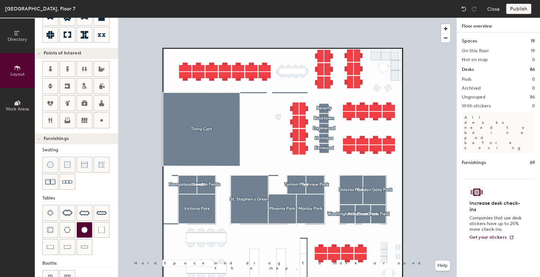
scroll to position [105, 0]
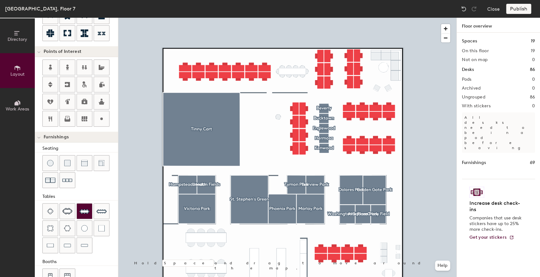
click at [80, 211] on img at bounding box center [84, 211] width 10 height 10
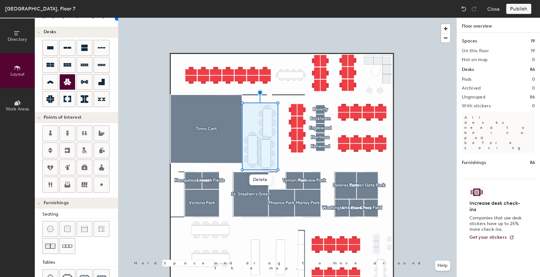
scroll to position [0, 0]
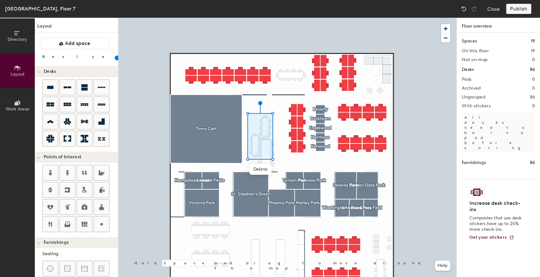
click at [115, 58] on input "range" at bounding box center [115, 57] width 0 height 5
click at [285, 18] on div at bounding box center [287, 18] width 338 height 0
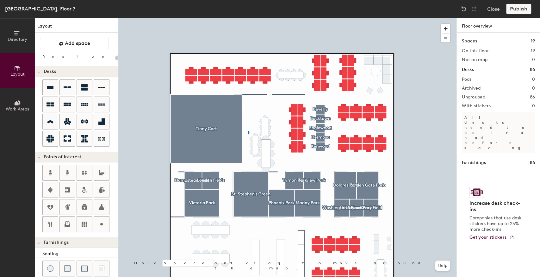
click at [248, 18] on div at bounding box center [287, 18] width 338 height 0
click at [282, 18] on div at bounding box center [287, 18] width 338 height 0
click at [281, 18] on div at bounding box center [287, 18] width 338 height 0
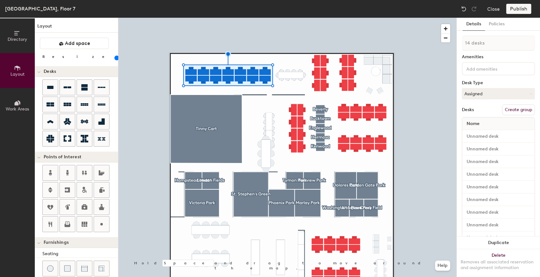
click at [519, 110] on button "Create group" at bounding box center [518, 109] width 33 height 11
click at [318, 18] on div at bounding box center [287, 18] width 338 height 0
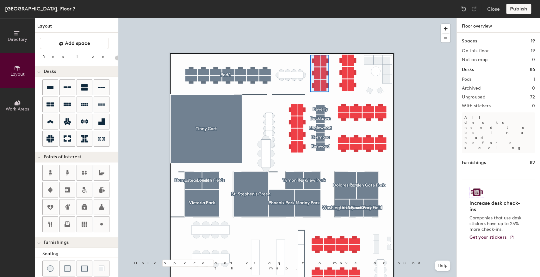
type input "100"
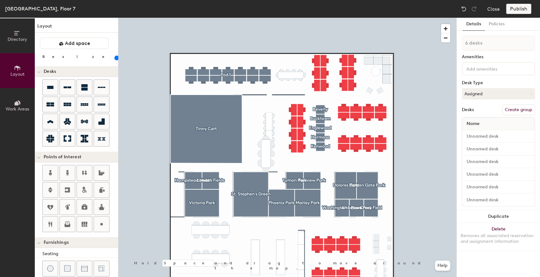
drag, startPoint x: 518, startPoint y: 109, endPoint x: 460, endPoint y: 101, distance: 58.1
click at [518, 108] on button "Create group" at bounding box center [518, 109] width 33 height 11
click at [517, 109] on button "Create group" at bounding box center [518, 109] width 33 height 11
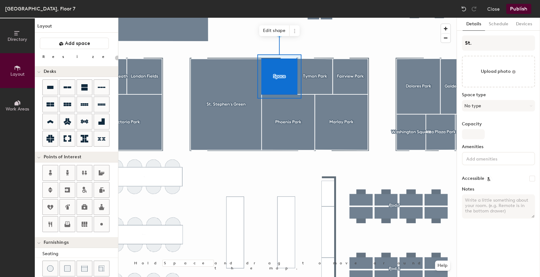
type input "St. A"
type input "20"
type input "St. Annes"
type input "20"
type input "St. Annes"
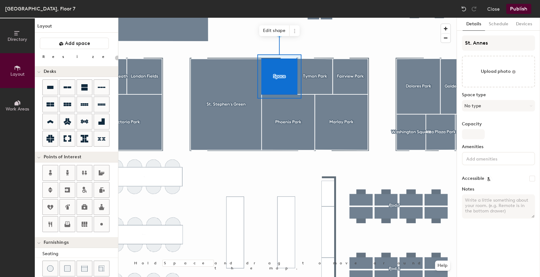
type input "20"
type input "St. Annes P"
type input "20"
type input "St. Annes Pa"
type input "20"
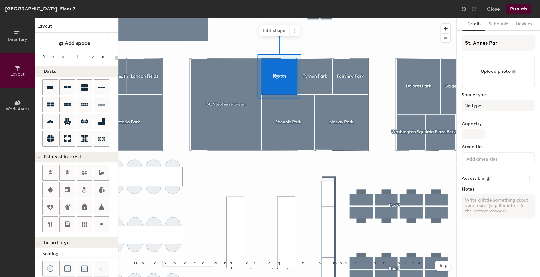
type input "[GEOGRAPHIC_DATA]"
type input "20"
type input "[GEOGRAPHIC_DATA]"
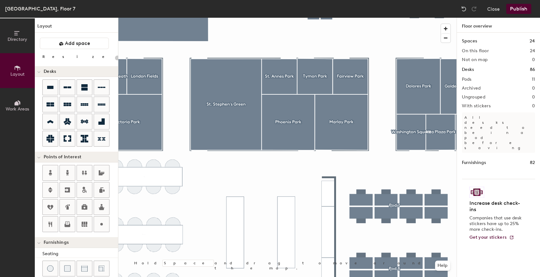
click at [511, 10] on button "Publish" at bounding box center [518, 9] width 25 height 10
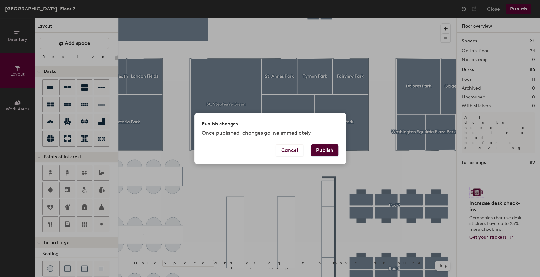
click at [329, 149] on button "Publish" at bounding box center [325, 150] width 28 height 12
type input "20"
